Goal: Information Seeking & Learning: Learn about a topic

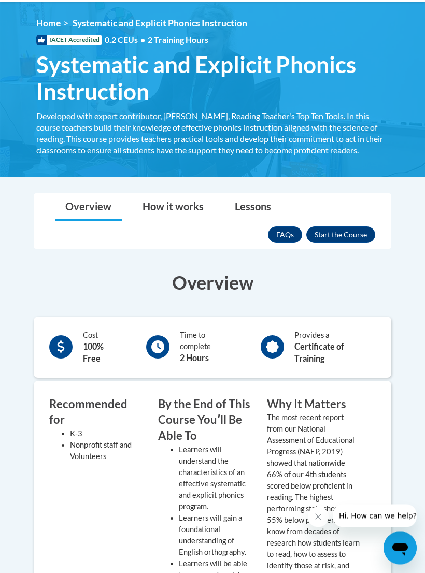
scroll to position [164, 0]
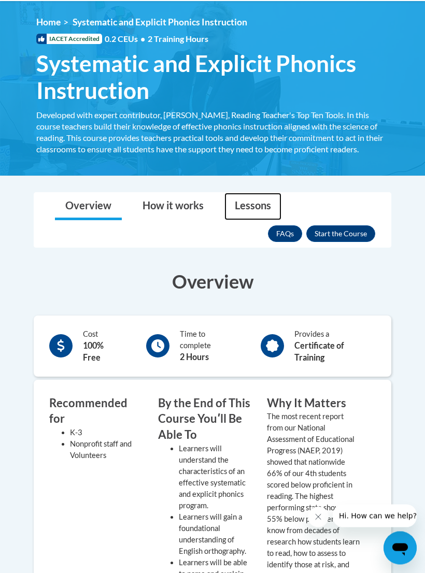
click at [248, 211] on link "Lessons" at bounding box center [252, 206] width 57 height 27
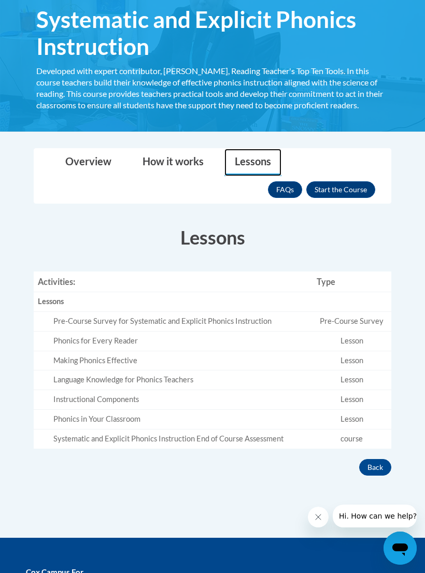
scroll to position [213, 0]
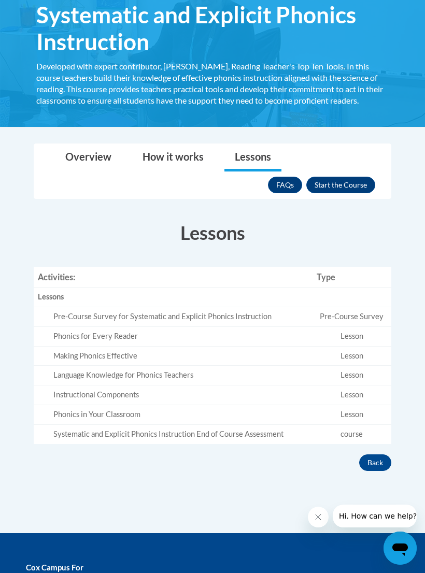
click at [345, 184] on button "Enroll" at bounding box center [340, 185] width 69 height 17
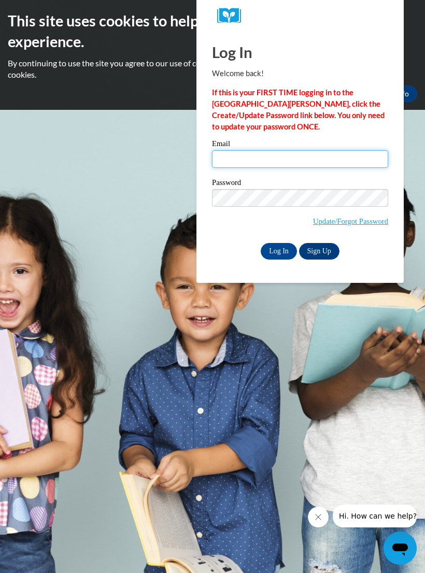
type input "ari2201792@maricopa.edu"
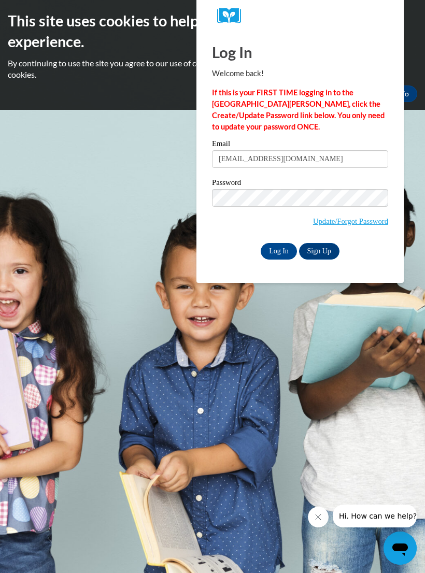
click at [279, 250] on input "Log In" at bounding box center [279, 251] width 36 height 17
click at [281, 253] on input "Log In" at bounding box center [279, 251] width 36 height 17
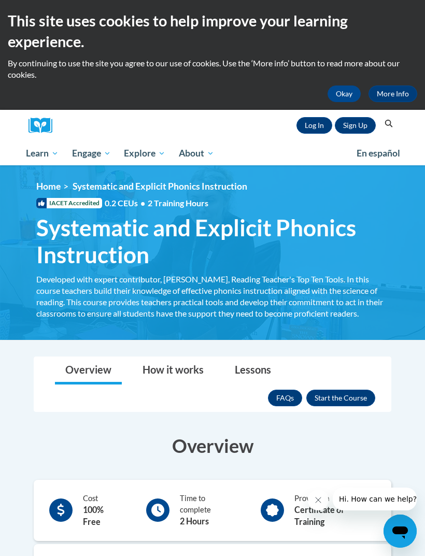
scroll to position [20, 0]
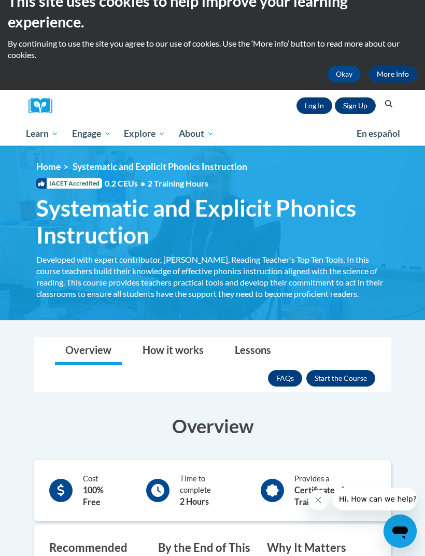
click at [310, 105] on link "Log In" at bounding box center [314, 105] width 36 height 17
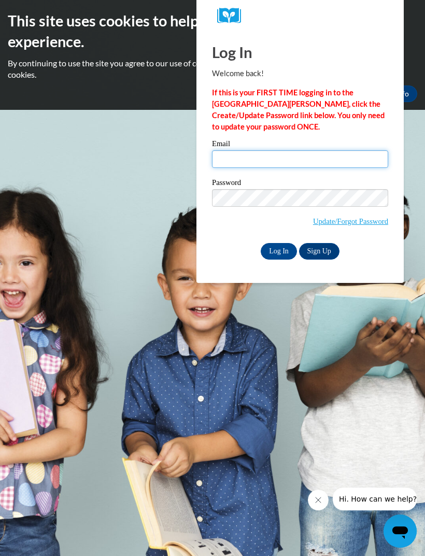
type input "ari2201792@maricopa.edu"
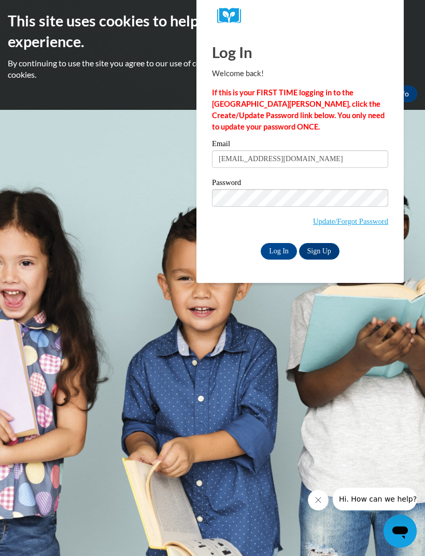
click at [279, 250] on input "Log In" at bounding box center [279, 251] width 36 height 17
click at [281, 247] on input "Log In" at bounding box center [279, 251] width 36 height 17
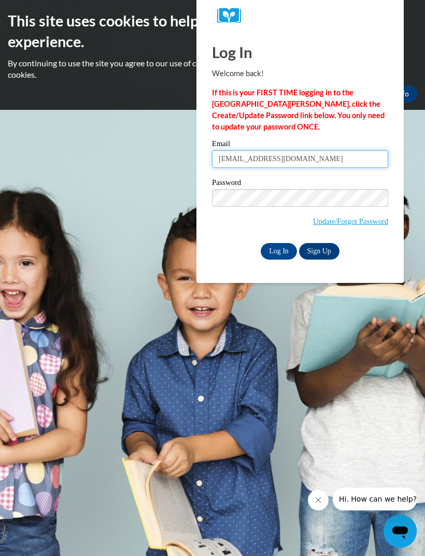
click at [312, 162] on input "ari2201792@maricopa.edu" at bounding box center [300, 159] width 176 height 18
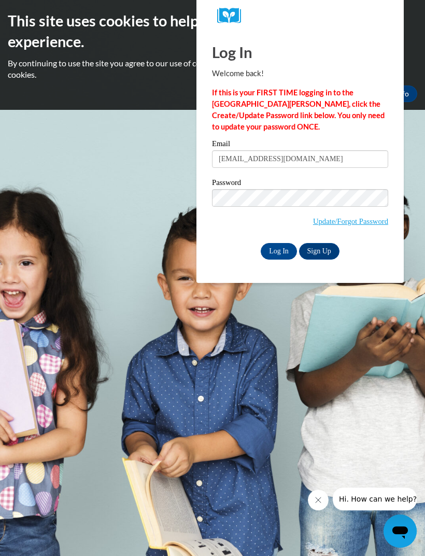
click at [287, 249] on input "Log In" at bounding box center [279, 251] width 36 height 17
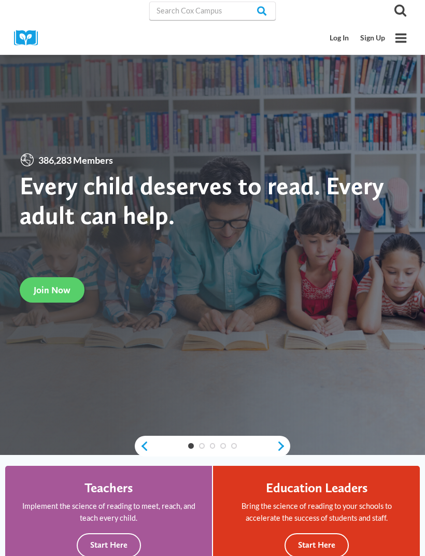
click at [346, 36] on link "Log In" at bounding box center [339, 38] width 31 height 19
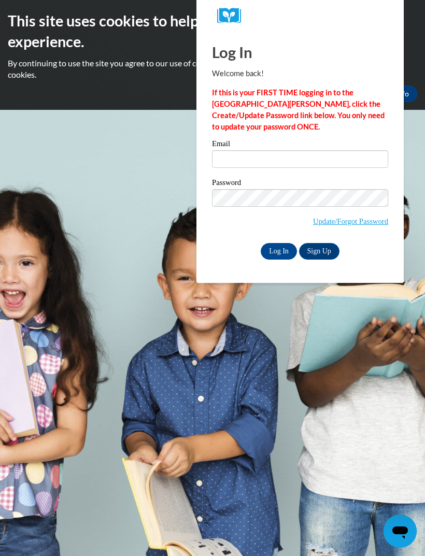
click at [277, 159] on input "Email" at bounding box center [300, 159] width 176 height 18
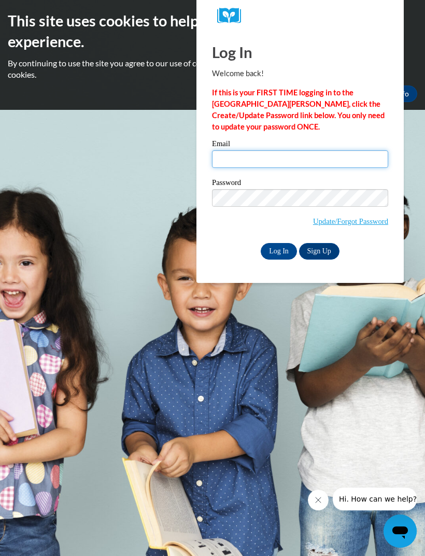
type input "ari2201792@maricopa.edu"
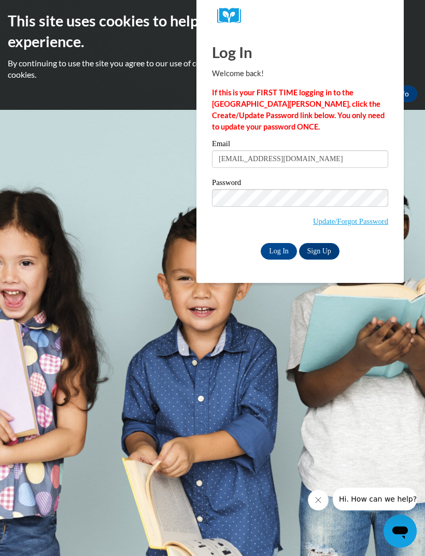
click at [279, 250] on input "Log In" at bounding box center [279, 251] width 36 height 17
click at [280, 251] on input "Log In" at bounding box center [279, 251] width 36 height 17
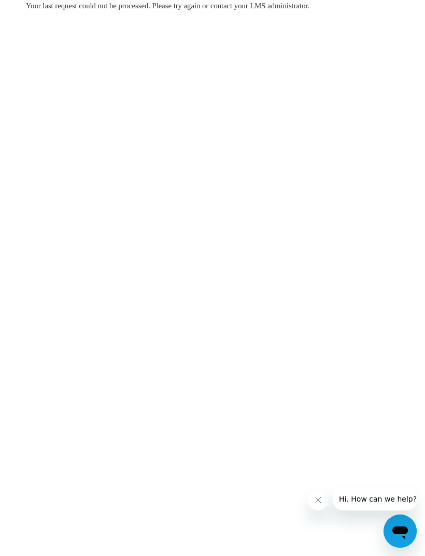
click at [284, 3] on span "Your last request could not be processed. Please try again or contact your LMS …" at bounding box center [167, 6] width 283 height 8
click at [293, 4] on span "Your last request could not be processed. Please try again or contact your LMS …" at bounding box center [167, 6] width 283 height 8
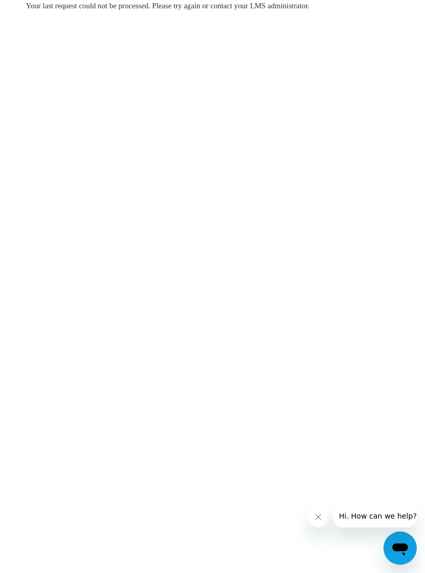
click at [307, 10] on div "Your last request could not be processed. Please try again or contact your LMS …" at bounding box center [212, 5] width 373 height 11
click at [335, 8] on div "Your last request could not be processed. Please try again or contact your LMS …" at bounding box center [212, 5] width 373 height 11
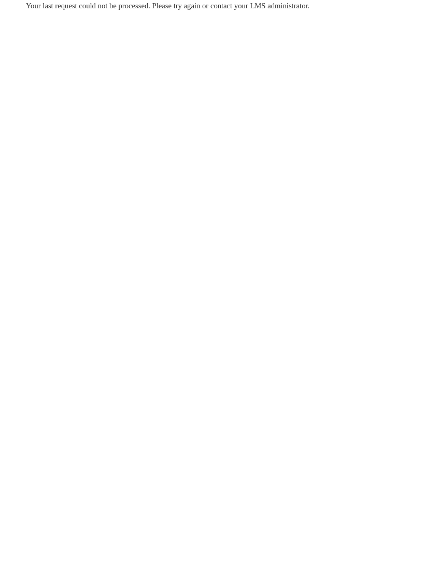
click at [315, 85] on body "Your last request could not be processed. Please try again or contact your LMS …" at bounding box center [212, 286] width 425 height 573
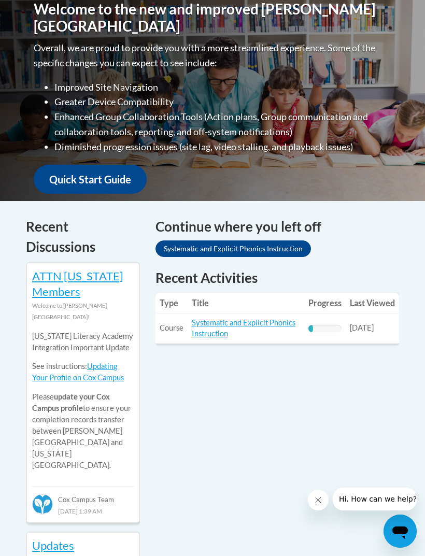
scroll to position [306, 0]
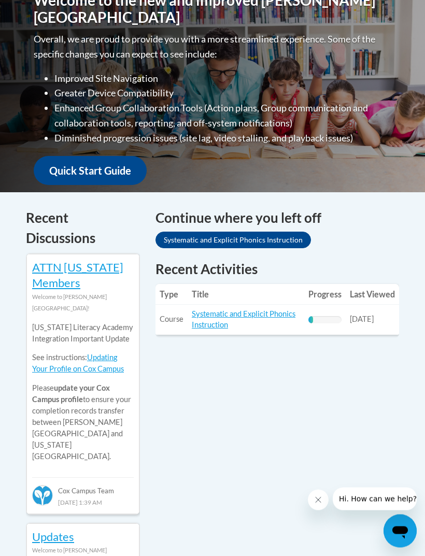
click at [268, 310] on link "Systematic and Explicit Phonics Instruction" at bounding box center [244, 320] width 104 height 20
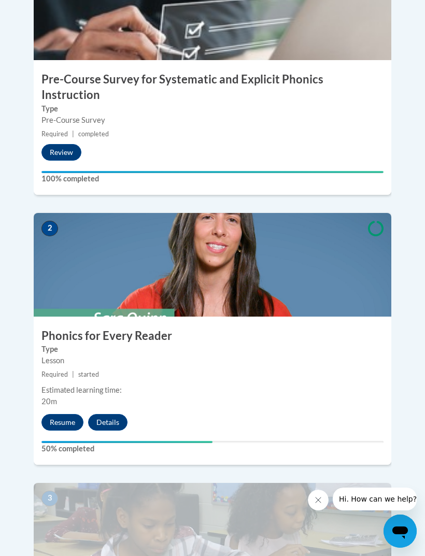
scroll to position [509, 0]
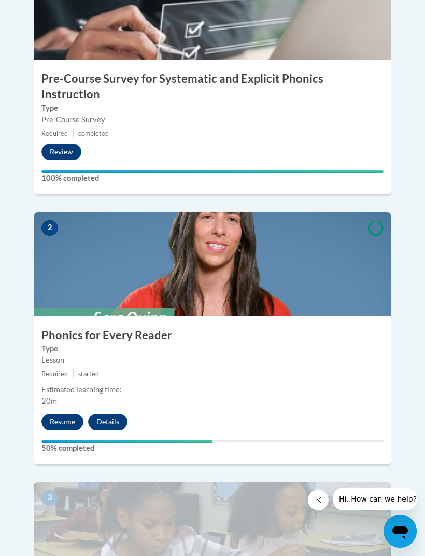
click at [68, 414] on button "Resume" at bounding box center [62, 422] width 42 height 17
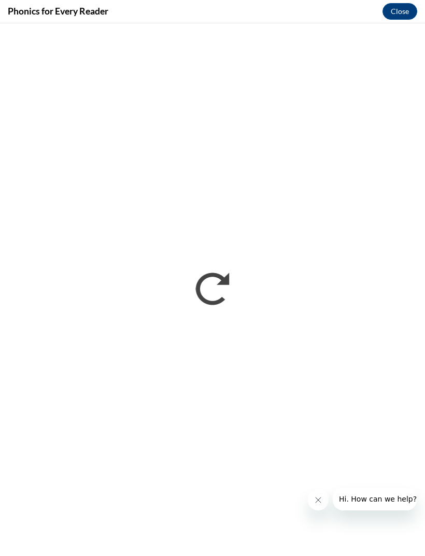
scroll to position [0, 0]
click at [398, 17] on button "Close" at bounding box center [399, 11] width 35 height 17
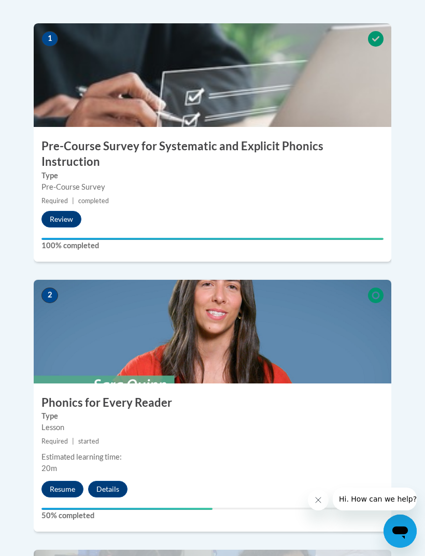
scroll to position [455, 0]
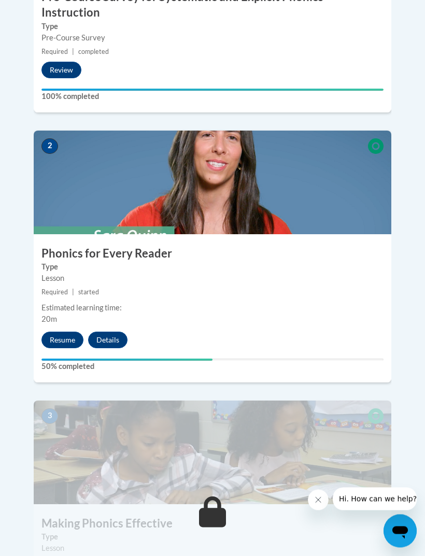
click at [62, 332] on button "Resume" at bounding box center [62, 340] width 42 height 17
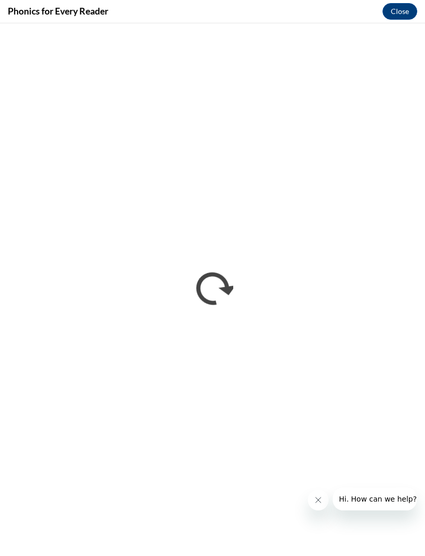
scroll to position [0, 0]
click at [318, 499] on icon "Close message from company" at bounding box center [318, 500] width 8 height 8
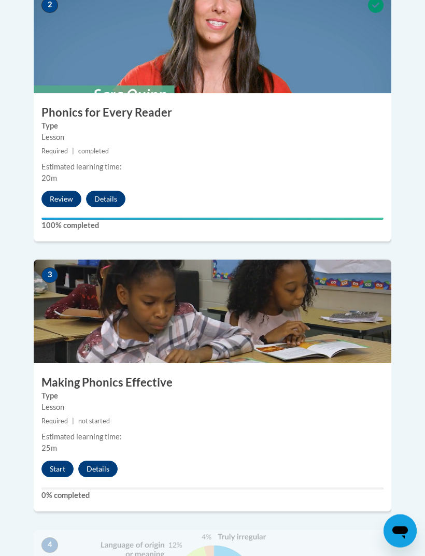
scroll to position [732, 0]
click at [57, 461] on button "Start" at bounding box center [57, 469] width 32 height 17
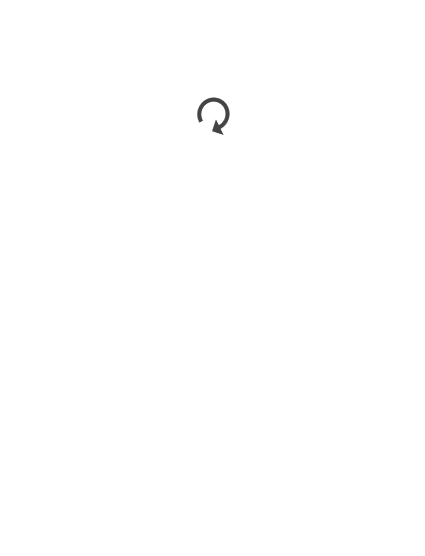
scroll to position [985, 0]
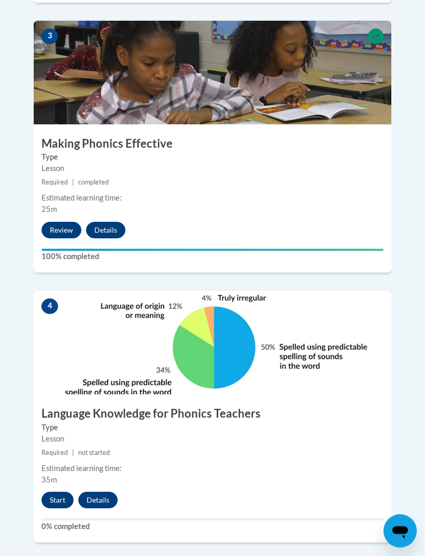
scroll to position [971, 0]
click at [56, 492] on button "Start" at bounding box center [57, 500] width 32 height 17
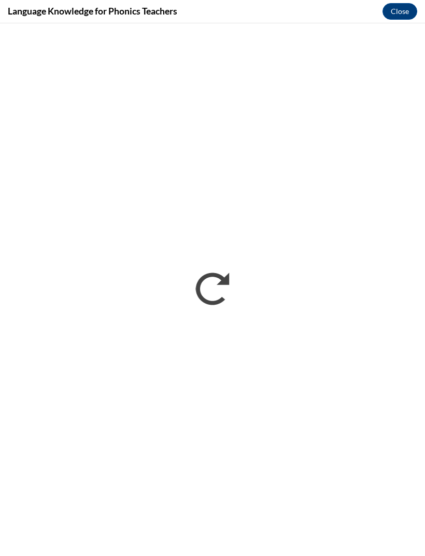
scroll to position [0, 0]
click at [399, 9] on button "Close" at bounding box center [399, 11] width 35 height 17
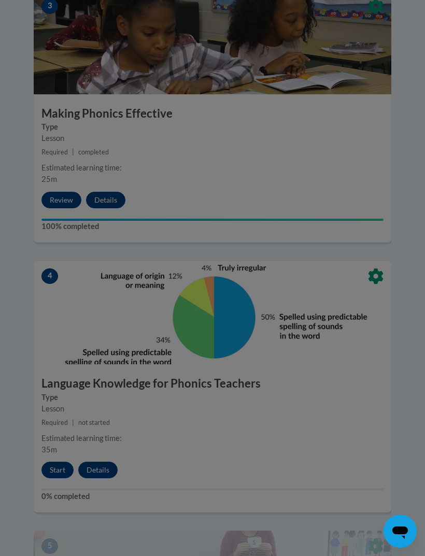
scroll to position [1013, 0]
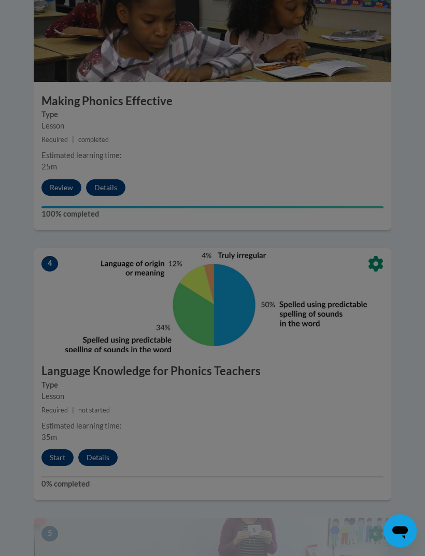
click at [65, 421] on div at bounding box center [212, 278] width 425 height 556
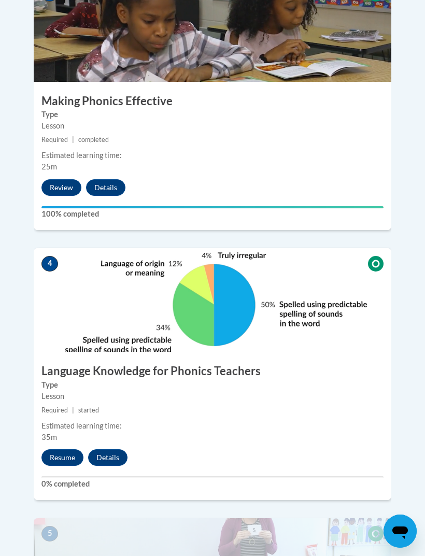
click at [61, 449] on button "Resume" at bounding box center [62, 457] width 42 height 17
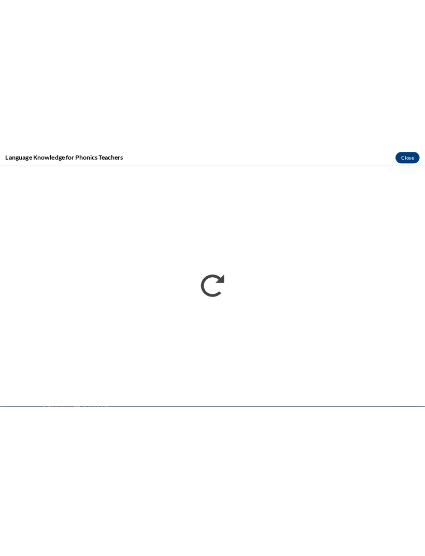
scroll to position [2013, 0]
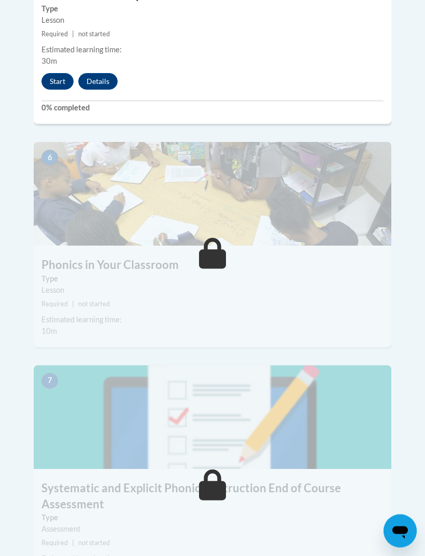
scroll to position [1659, 0]
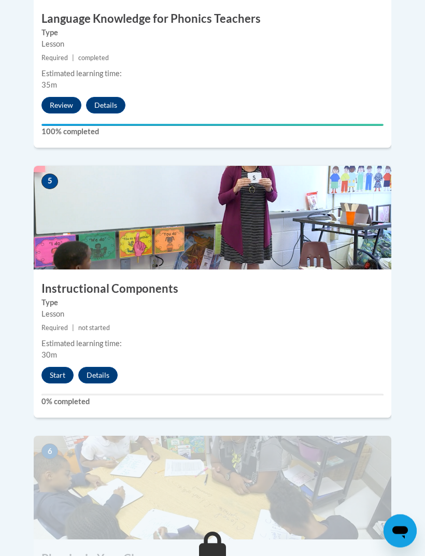
click at [55, 367] on button "Start" at bounding box center [57, 375] width 32 height 17
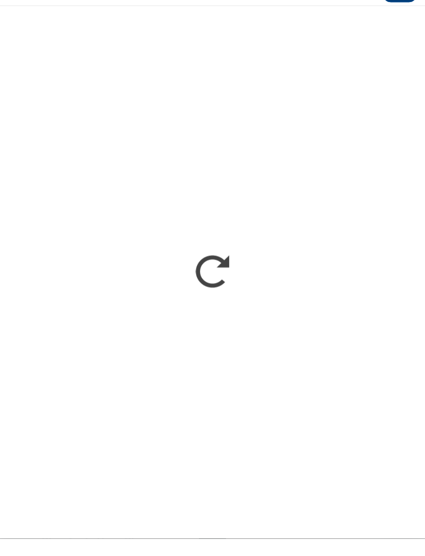
scroll to position [1383, 0]
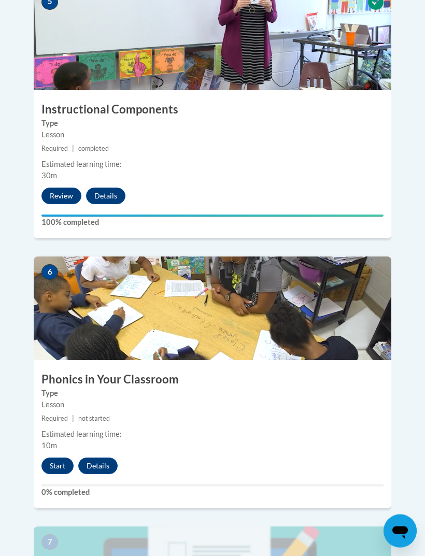
scroll to position [1545, 0]
click at [58, 458] on button "Start" at bounding box center [57, 466] width 32 height 17
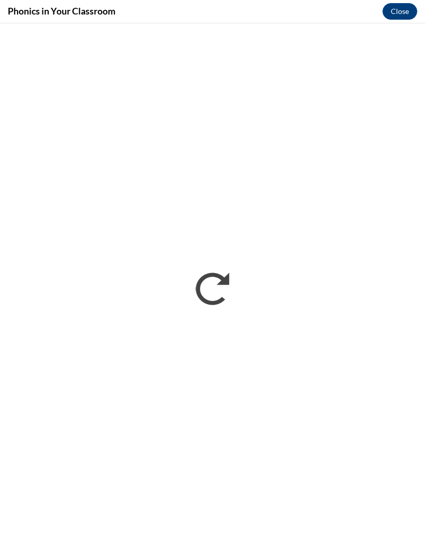
scroll to position [1544, 0]
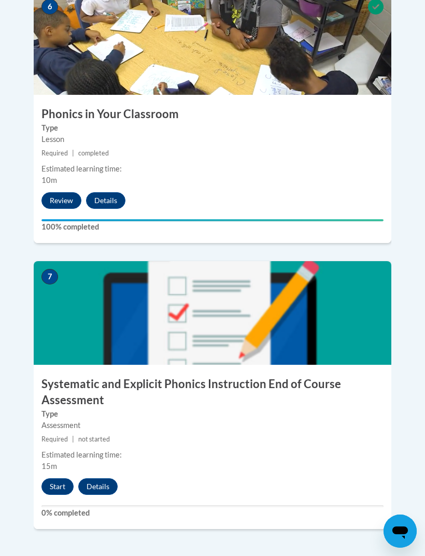
scroll to position [1808, 0]
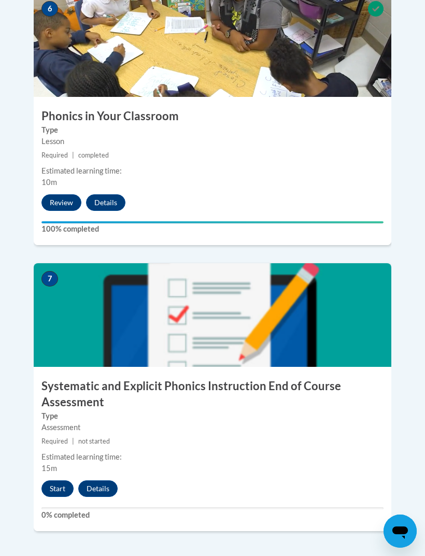
click at [57, 480] on button "Start" at bounding box center [57, 488] width 32 height 17
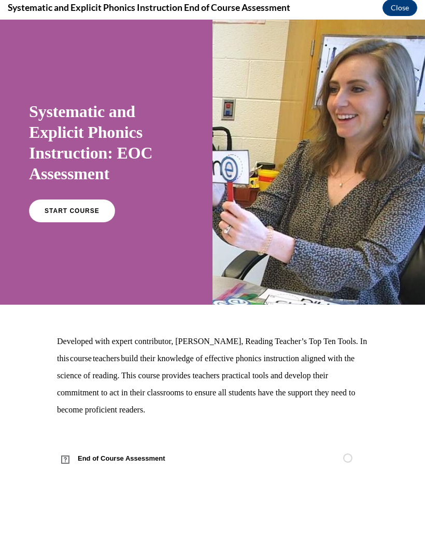
scroll to position [2122, 0]
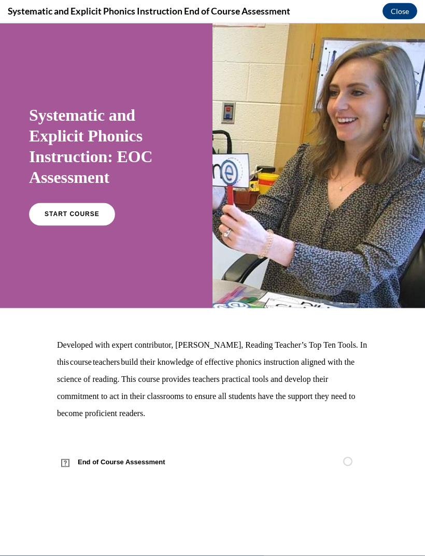
click at [93, 211] on span "START COURSE" at bounding box center [72, 213] width 55 height 7
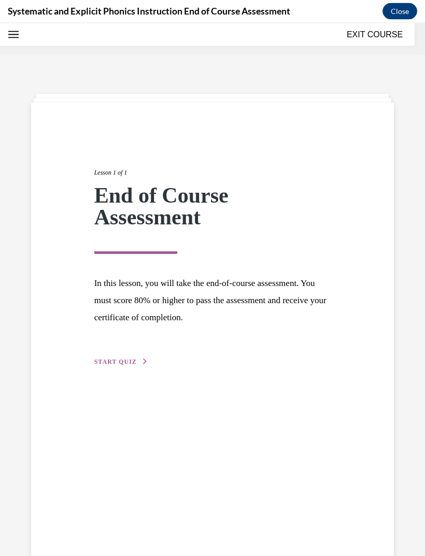
scroll to position [32, 0]
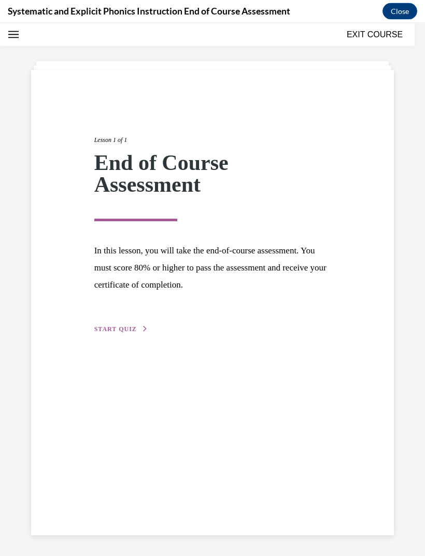
click at [141, 321] on div "Lesson 1 of 1 End of Course Assessment In this lesson, you will take the end-of…" at bounding box center [213, 222] width 252 height 223
click at [128, 332] on span "START QUIZ" at bounding box center [115, 328] width 42 height 7
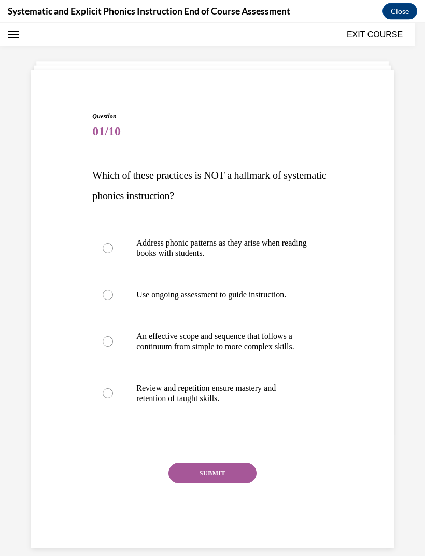
click at [110, 256] on div at bounding box center [212, 248] width 240 height 52
click at [230, 476] on button "SUBMIT" at bounding box center [212, 473] width 88 height 21
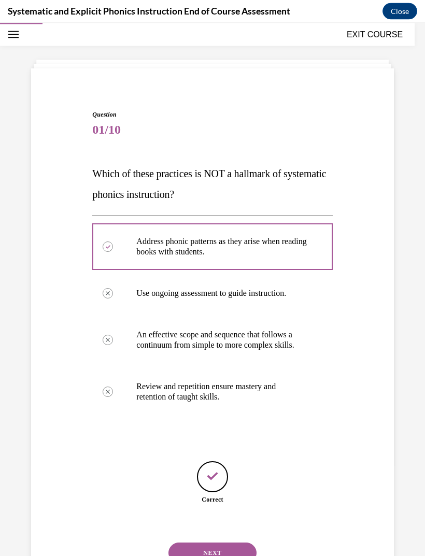
scroll to position [33, 0]
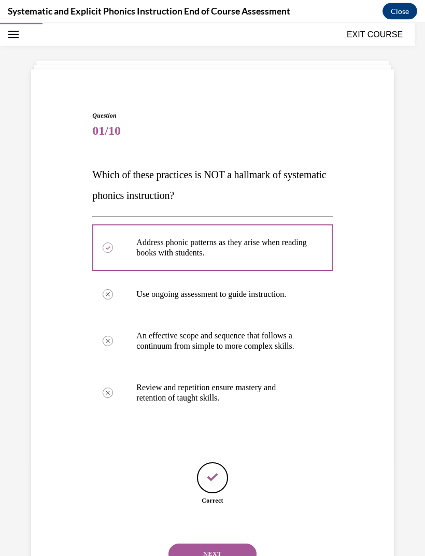
click at [229, 544] on button "NEXT" at bounding box center [212, 554] width 88 height 21
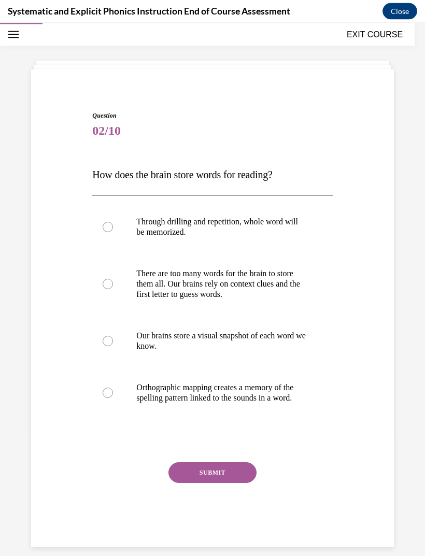
click at [172, 398] on p "Orthographic mapping creates a memory of the spelling pattern linked to the sou…" at bounding box center [221, 392] width 170 height 21
click at [156, 280] on p "There are too many words for the brain to store them all. Our brains rely on co…" at bounding box center [221, 283] width 170 height 31
click at [170, 419] on div at bounding box center [212, 393] width 240 height 52
click at [231, 483] on button "SUBMIT" at bounding box center [212, 472] width 88 height 21
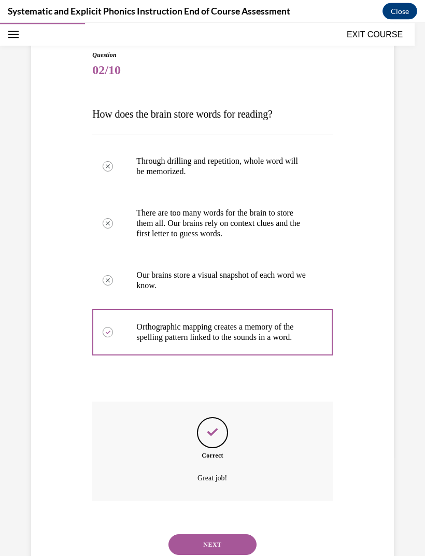
click at [231, 545] on button "NEXT" at bounding box center [212, 544] width 88 height 21
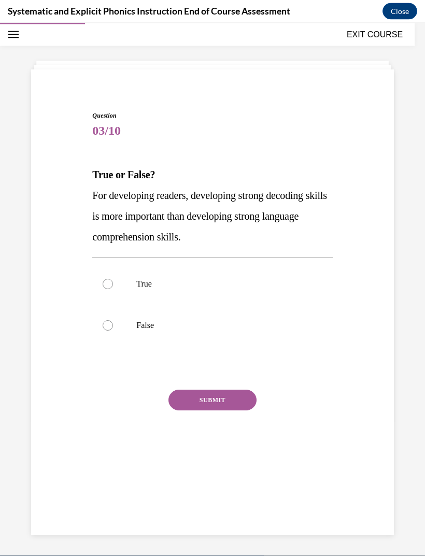
click at [108, 282] on div at bounding box center [108, 284] width 10 height 10
click at [199, 408] on button "SUBMIT" at bounding box center [212, 400] width 88 height 21
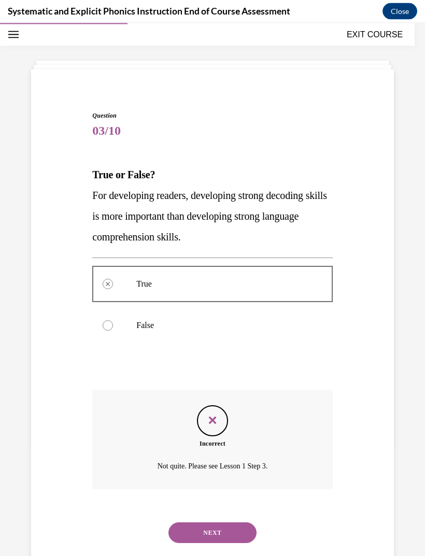
click at [109, 321] on div at bounding box center [108, 325] width 10 height 10
click at [112, 322] on div at bounding box center [108, 325] width 10 height 10
click at [226, 522] on button "NEXT" at bounding box center [212, 532] width 88 height 21
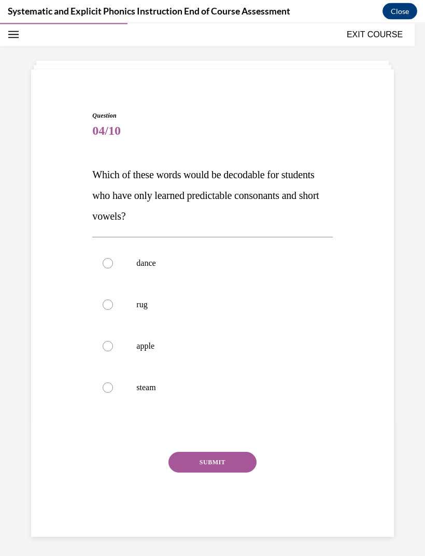
click at [135, 303] on div at bounding box center [212, 304] width 240 height 41
click at [225, 465] on button "SUBMIT" at bounding box center [212, 462] width 88 height 21
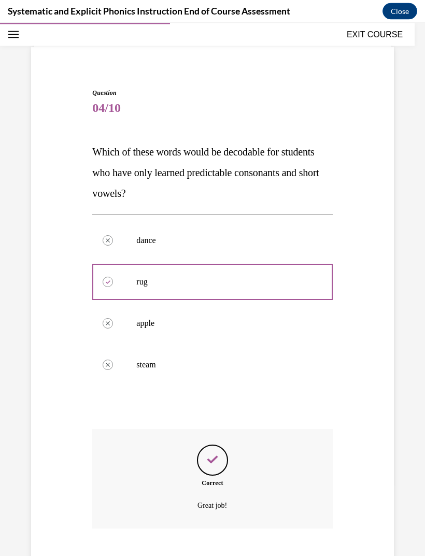
scroll to position [73, 0]
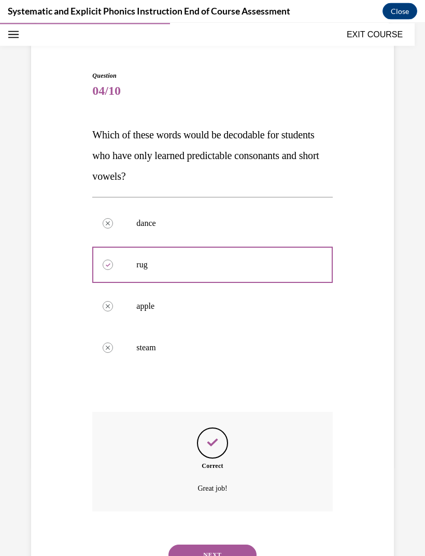
click at [219, 545] on button "NEXT" at bounding box center [212, 555] width 88 height 21
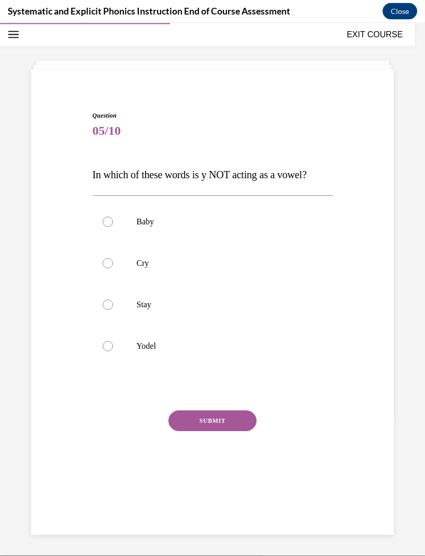
scroll to position [33, 0]
click at [142, 341] on p "Yodel" at bounding box center [221, 346] width 170 height 10
click at [232, 418] on button "SUBMIT" at bounding box center [212, 420] width 88 height 21
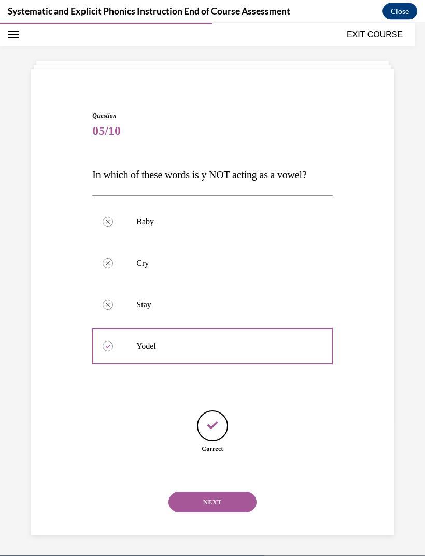
click at [218, 495] on button "NEXT" at bounding box center [212, 502] width 88 height 21
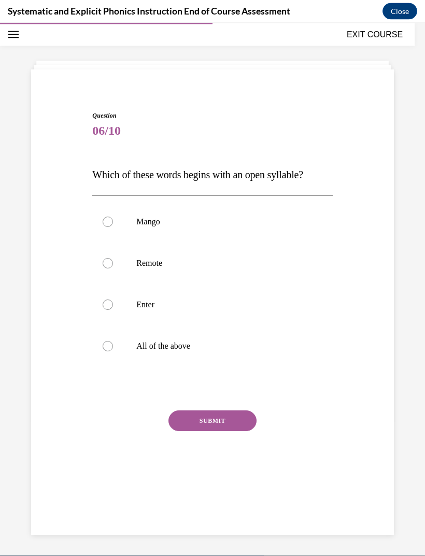
click at [150, 272] on div at bounding box center [212, 263] width 240 height 41
click at [220, 422] on button "SUBMIT" at bounding box center [212, 420] width 88 height 21
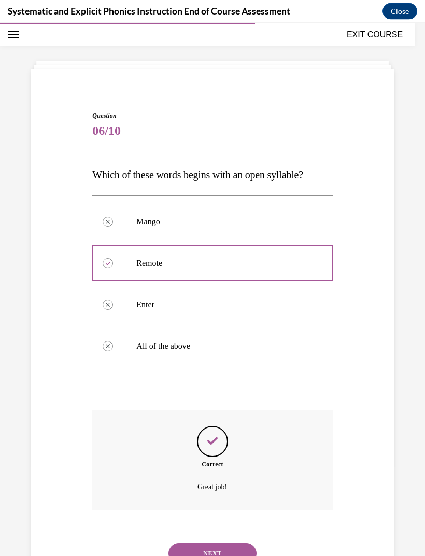
click at [228, 546] on button "NEXT" at bounding box center [212, 553] width 88 height 21
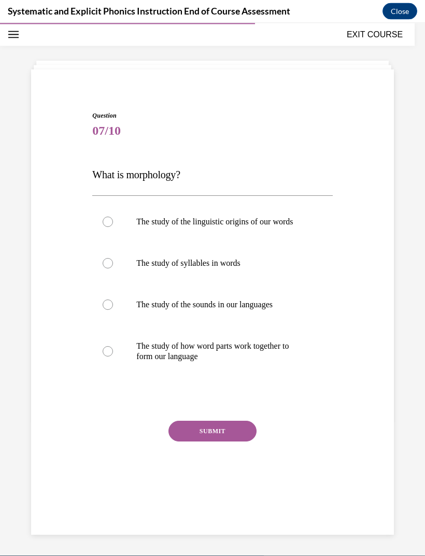
click at [262, 341] on p "The study of how word parts work together to form our language" at bounding box center [221, 351] width 170 height 21
click at [230, 434] on button "SUBMIT" at bounding box center [212, 431] width 88 height 21
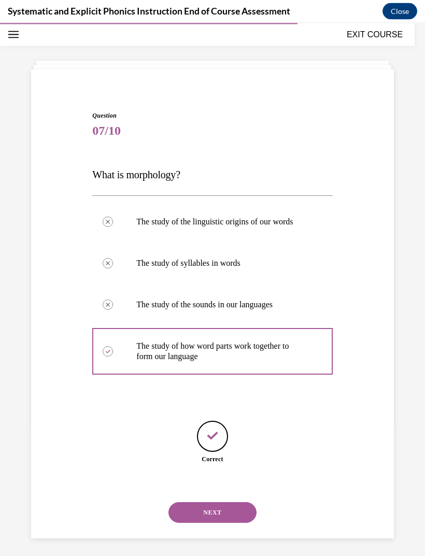
click at [226, 502] on button "NEXT" at bounding box center [212, 512] width 88 height 21
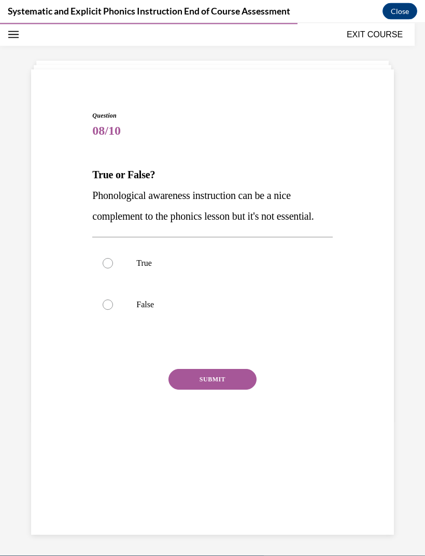
click at [143, 318] on div at bounding box center [212, 304] width 240 height 41
click at [221, 390] on button "SUBMIT" at bounding box center [212, 379] width 88 height 21
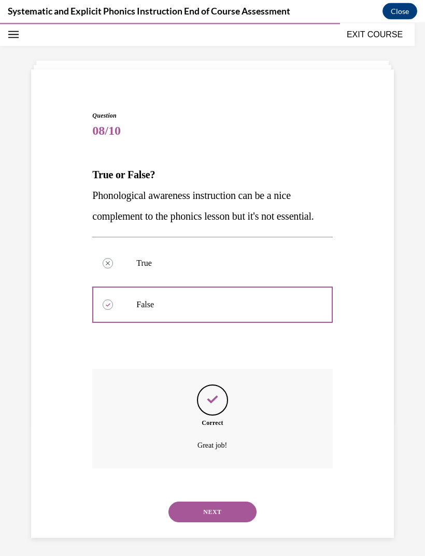
click at [226, 522] on button "NEXT" at bounding box center [212, 512] width 88 height 21
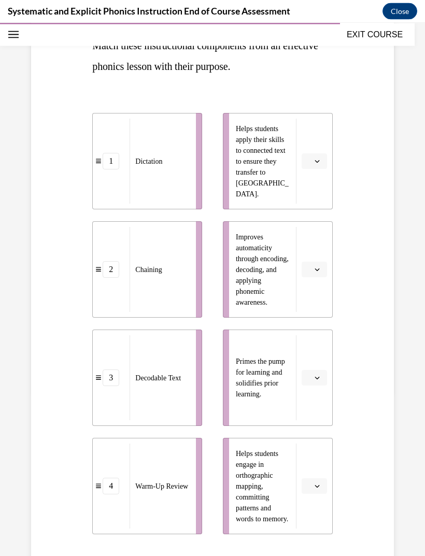
scroll to position [162, 0]
click at [323, 382] on button "button" at bounding box center [314, 378] width 25 height 16
click at [309, 482] on span "4" at bounding box center [310, 484] width 4 height 8
click at [311, 161] on span "Please select an option" at bounding box center [310, 161] width 4 height 10
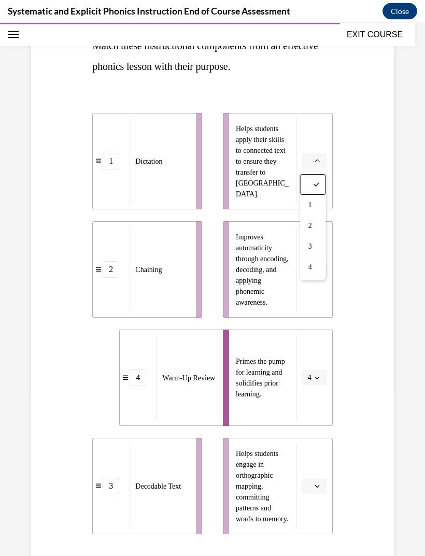
click at [313, 247] on div "3" at bounding box center [313, 246] width 26 height 21
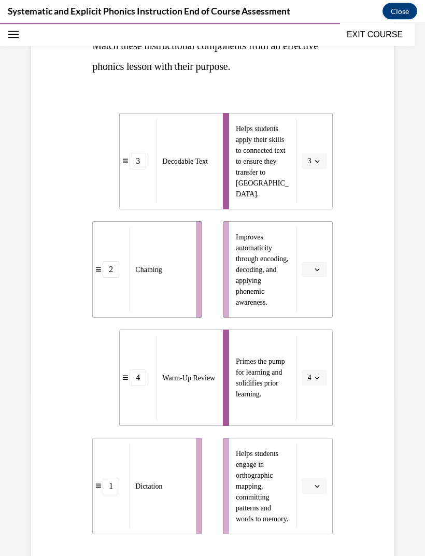
click at [311, 487] on span "Please select an option" at bounding box center [310, 486] width 4 height 10
click at [312, 398] on span "1" at bounding box center [310, 401] width 4 height 8
click at [317, 275] on button "button" at bounding box center [314, 270] width 25 height 16
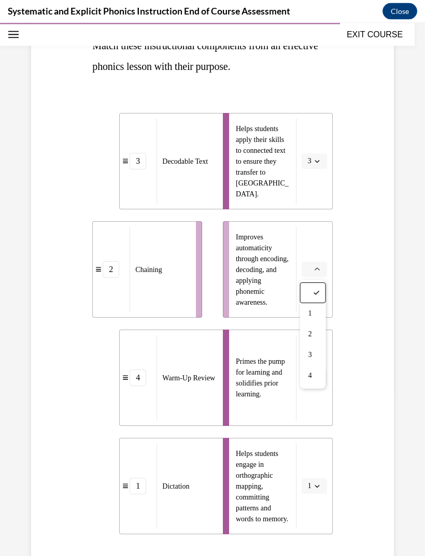
click at [312, 333] on span "2" at bounding box center [310, 334] width 4 height 8
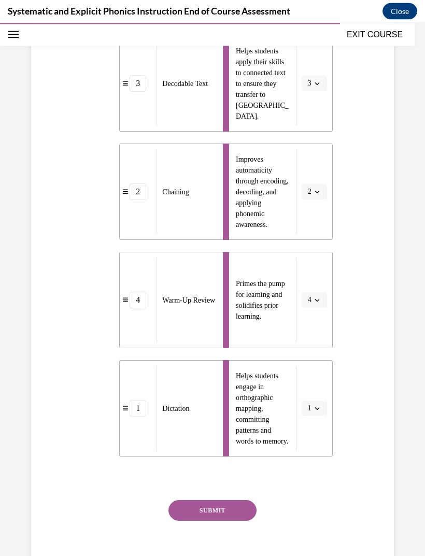
click at [232, 513] on button "SUBMIT" at bounding box center [212, 510] width 88 height 21
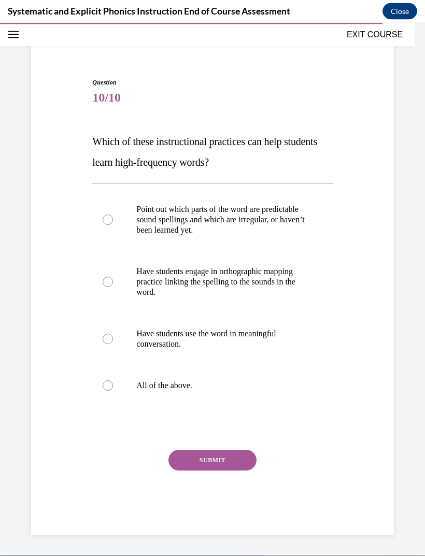
scroll to position [33, 0]
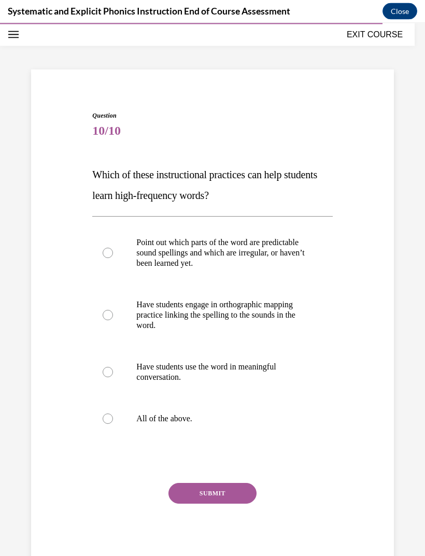
click at [289, 314] on p "Have students engage in orthographic mapping practice linking the spelling to t…" at bounding box center [221, 315] width 170 height 31
click at [188, 412] on div at bounding box center [212, 418] width 240 height 41
click at [234, 492] on button "SUBMIT" at bounding box center [212, 493] width 88 height 21
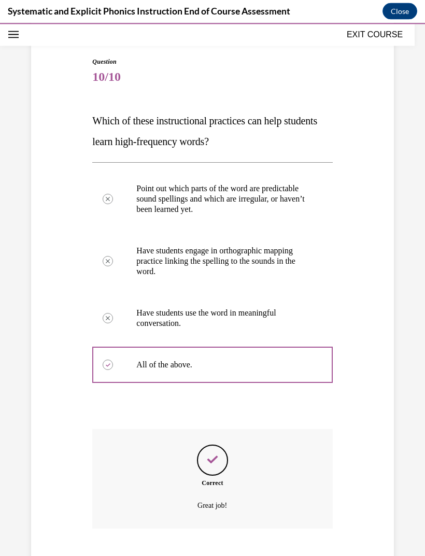
scroll to position [104, 0]
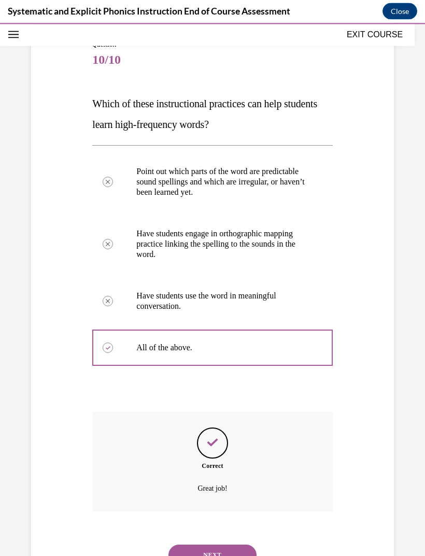
click at [234, 545] on button "NEXT" at bounding box center [212, 555] width 88 height 21
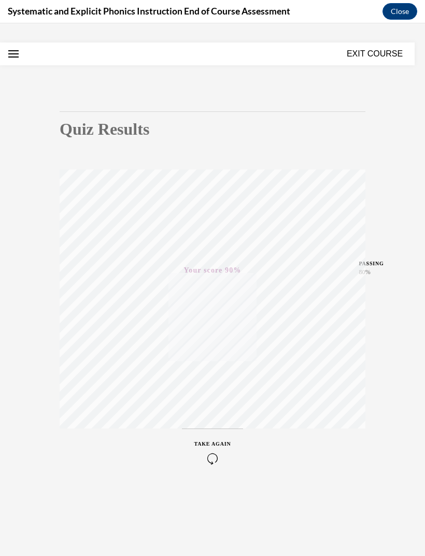
scroll to position [12, 0]
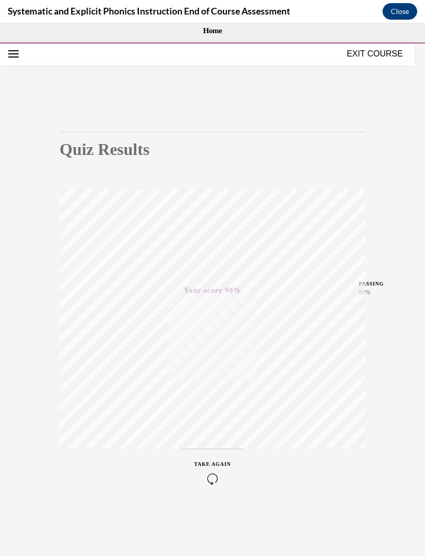
click at [379, 52] on button "EXIT COURSE" at bounding box center [375, 54] width 62 height 12
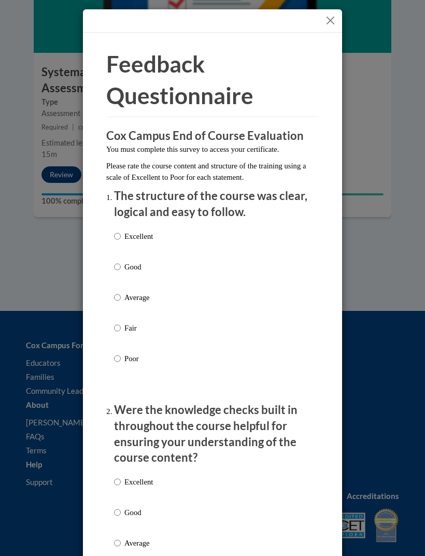
click at [147, 222] on li "The structure of the course was clear, logical and easy to follow. Excellent Go…" at bounding box center [212, 291] width 197 height 206
click at [133, 482] on p "Excellent" at bounding box center [138, 481] width 29 height 11
click at [121, 482] on input "Excellent" at bounding box center [117, 481] width 7 height 11
radio input "true"
click at [128, 238] on p "Excellent" at bounding box center [138, 236] width 29 height 11
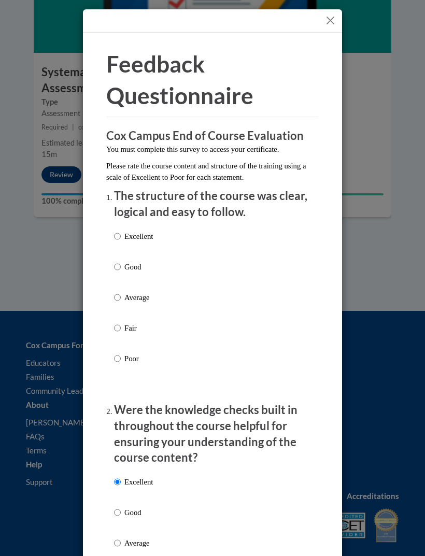
click at [121, 238] on input "Excellent" at bounding box center [117, 236] width 7 height 11
radio input "true"
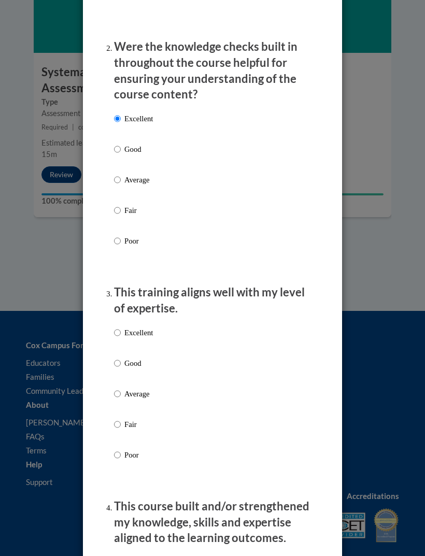
click at [134, 334] on label "Excellent" at bounding box center [133, 341] width 39 height 28
click at [121, 334] on input "Excellent" at bounding box center [117, 332] width 7 height 11
radio input "true"
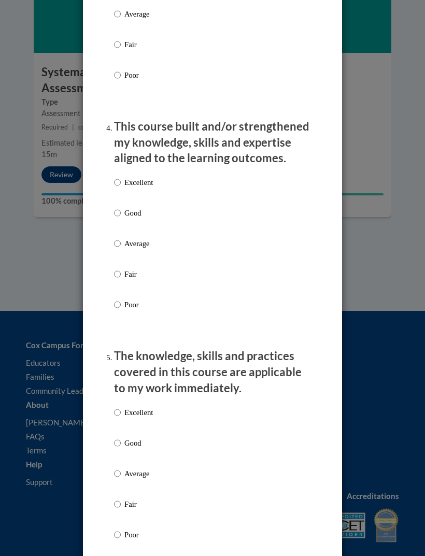
scroll to position [742, 0]
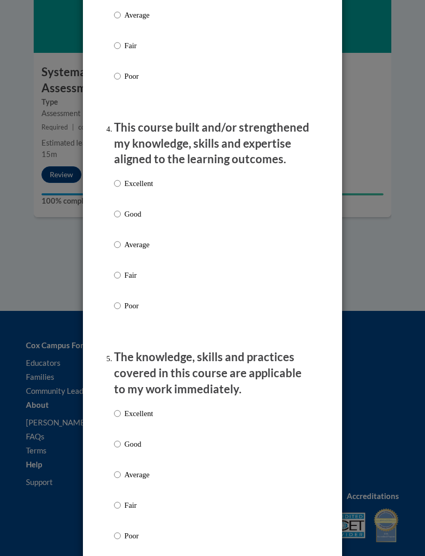
click at [132, 212] on p "Good" at bounding box center [138, 213] width 29 height 11
click at [121, 212] on input "Good" at bounding box center [117, 213] width 7 height 11
radio input "true"
click at [137, 408] on p "Excellent" at bounding box center [138, 413] width 29 height 11
click at [121, 408] on input "Excellent" at bounding box center [117, 413] width 7 height 11
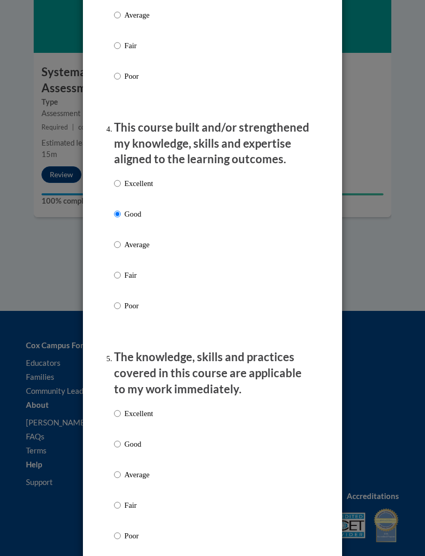
radio input "true"
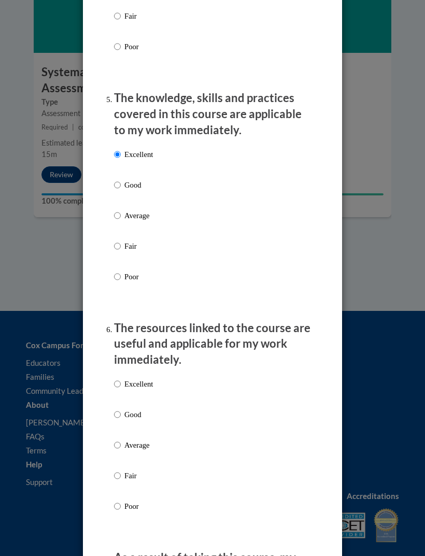
click at [127, 409] on p "Good" at bounding box center [138, 414] width 29 height 11
click at [121, 409] on input "Good" at bounding box center [117, 414] width 7 height 11
radio input "true"
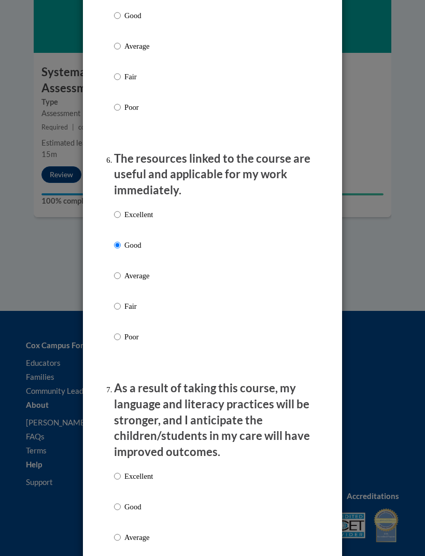
click at [134, 511] on label "Good" at bounding box center [133, 515] width 39 height 28
click at [121, 511] on input "Good" at bounding box center [117, 506] width 7 height 11
radio input "true"
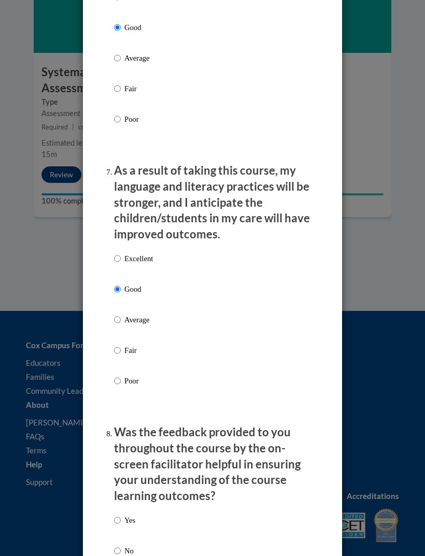
click at [129, 515] on p "Yes" at bounding box center [129, 520] width 11 height 11
click at [121, 515] on input "Yes" at bounding box center [117, 520] width 7 height 11
radio input "true"
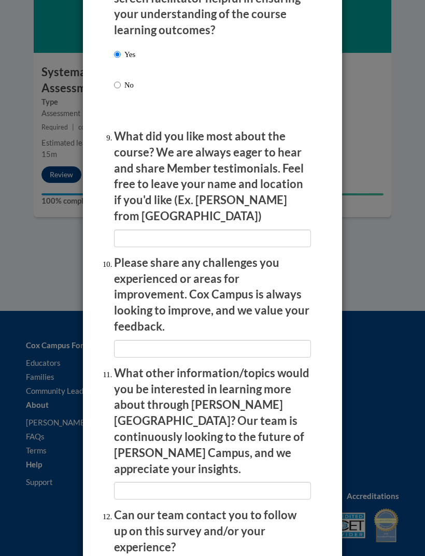
scroll to position [1854, 0]
